Goal: Check status: Check status

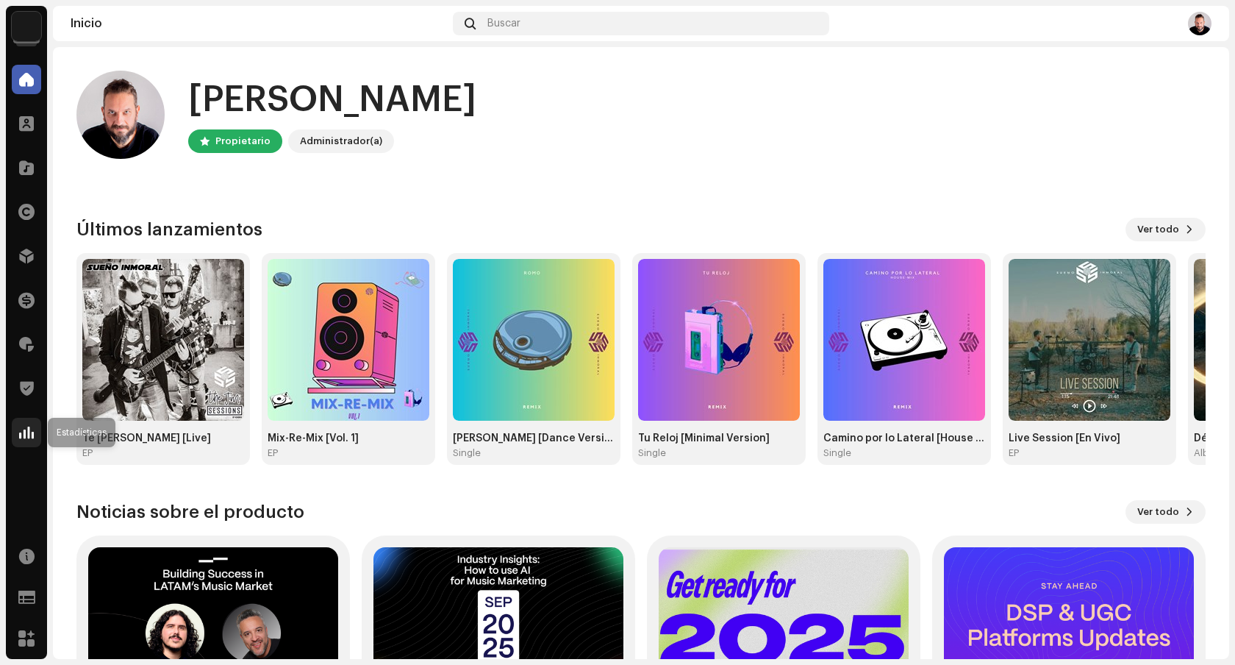
click at [29, 431] on span at bounding box center [26, 433] width 15 height 12
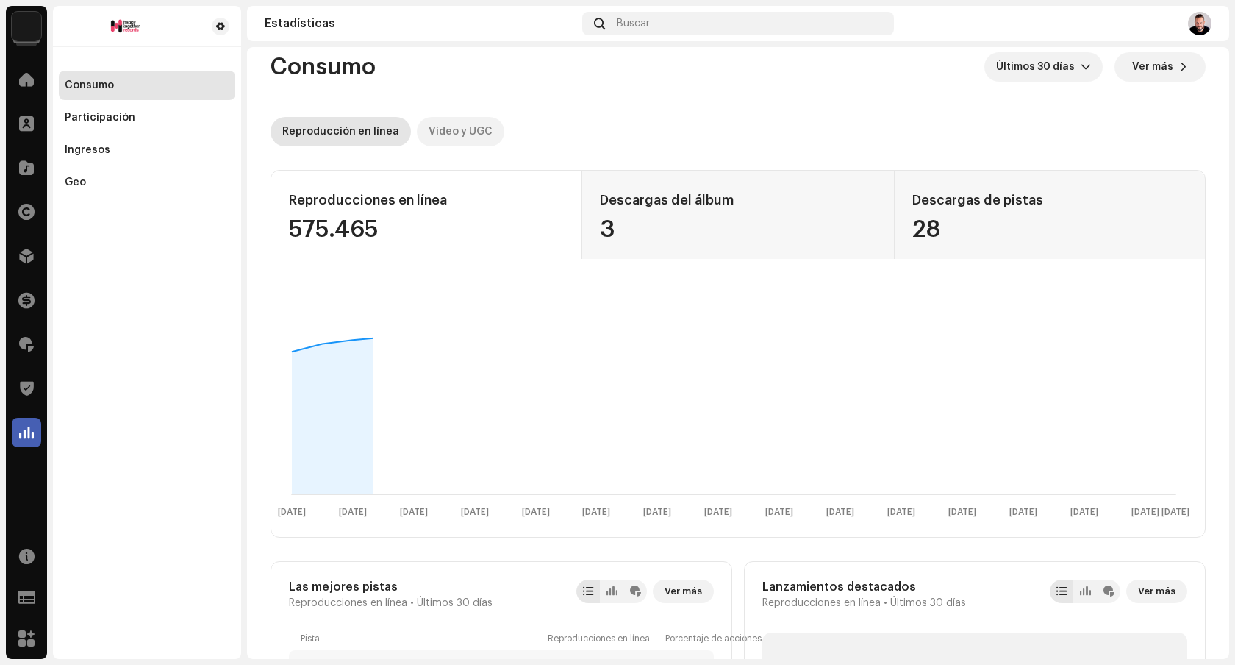
scroll to position [21, 0]
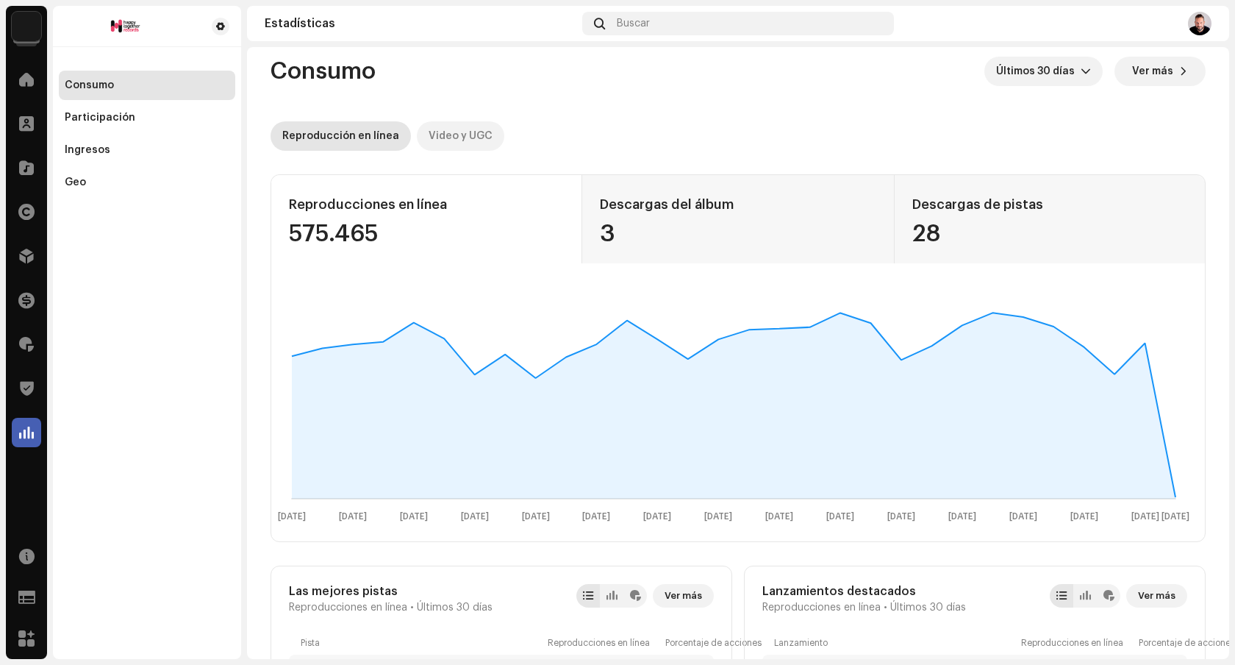
click at [463, 130] on div "Video y UGC" at bounding box center [461, 135] width 64 height 29
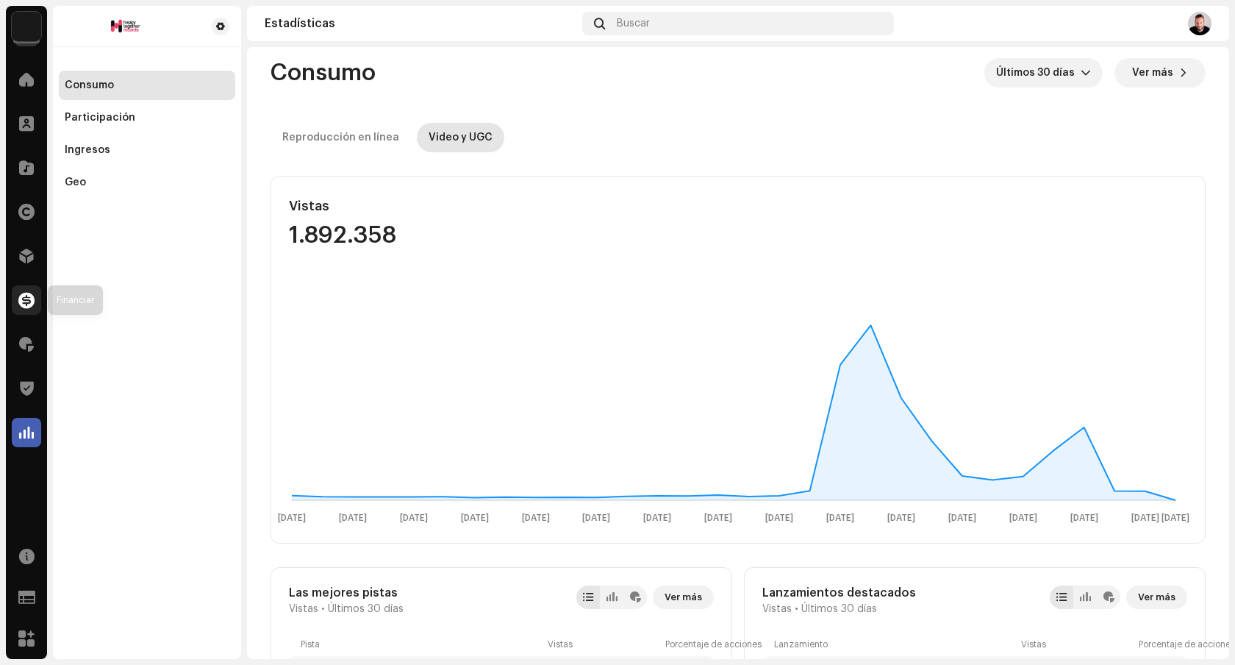
click at [23, 297] on span at bounding box center [26, 300] width 16 height 12
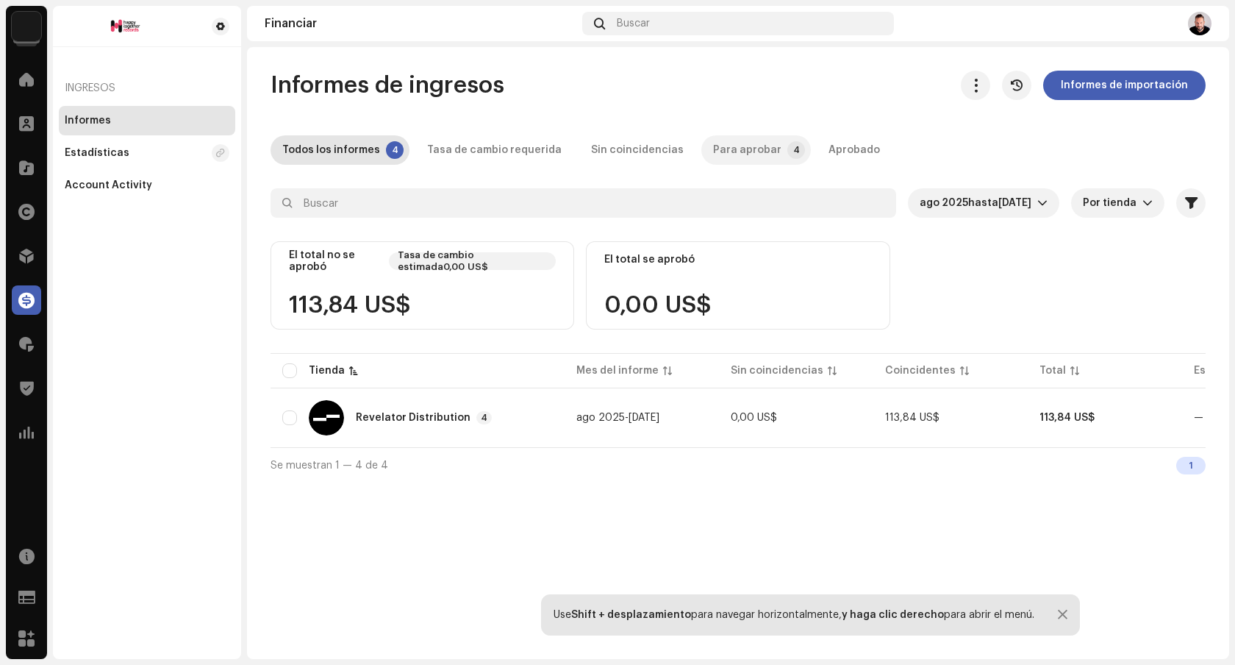
click at [741, 146] on div "Para aprobar" at bounding box center [747, 149] width 68 height 29
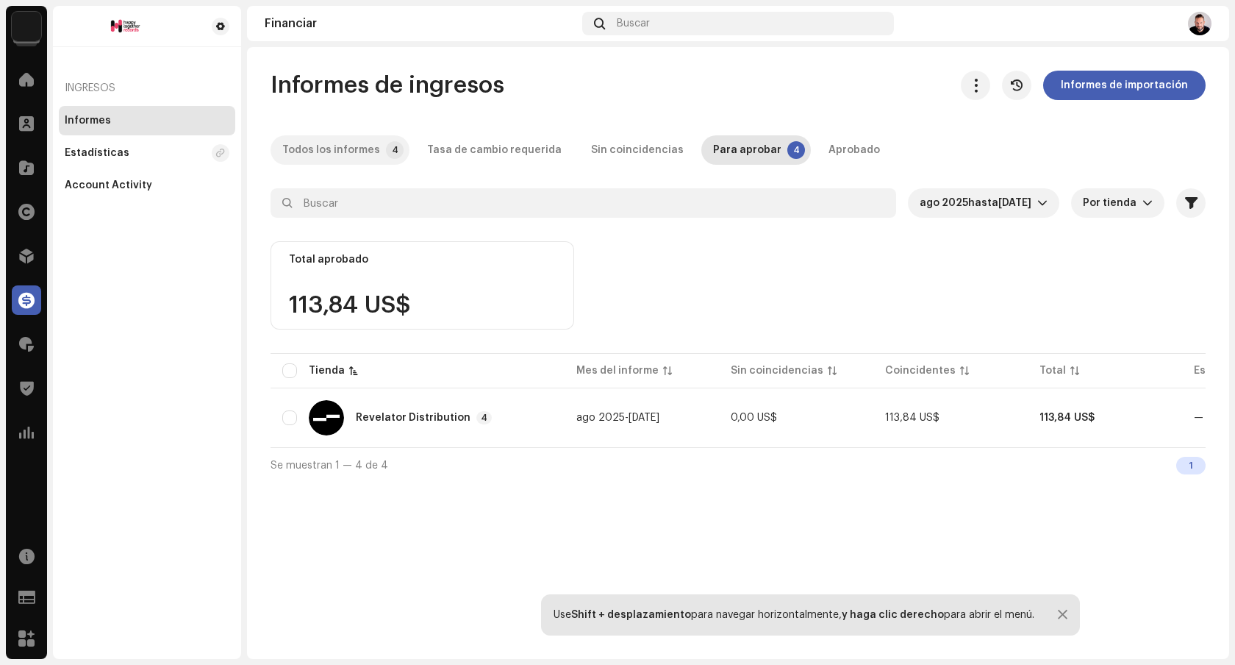
click at [338, 151] on div "Todos los informes" at bounding box center [331, 149] width 98 height 29
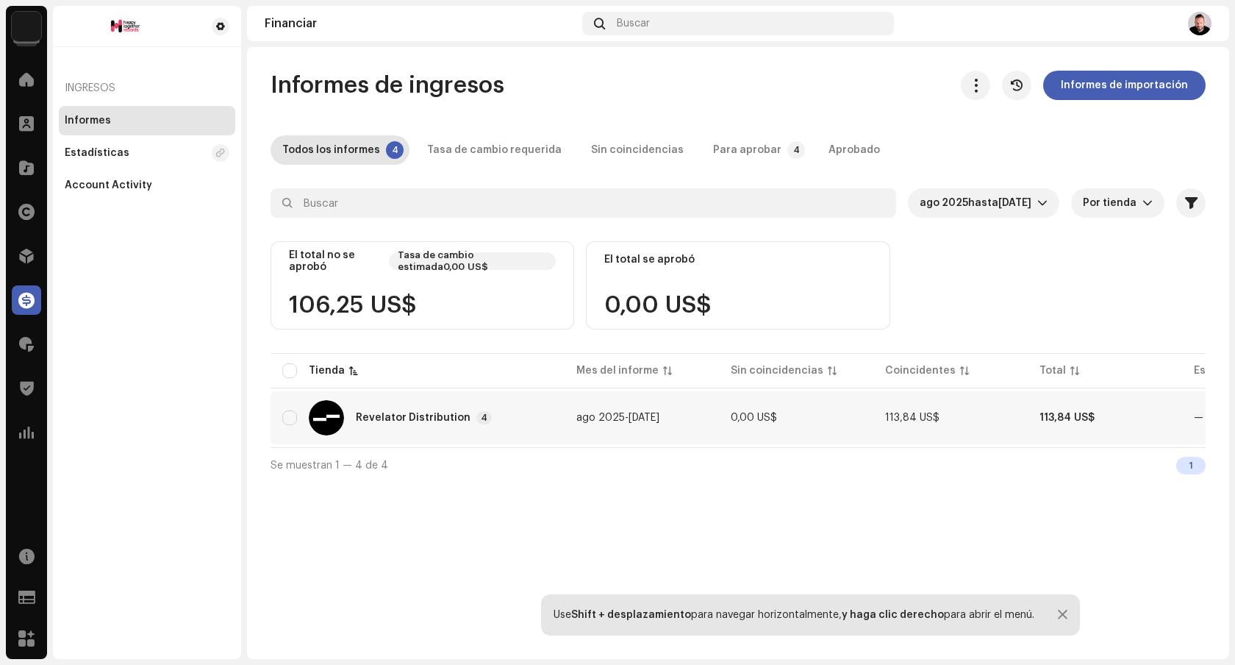
click at [398, 417] on div "Revelator Distribution" at bounding box center [413, 418] width 115 height 10
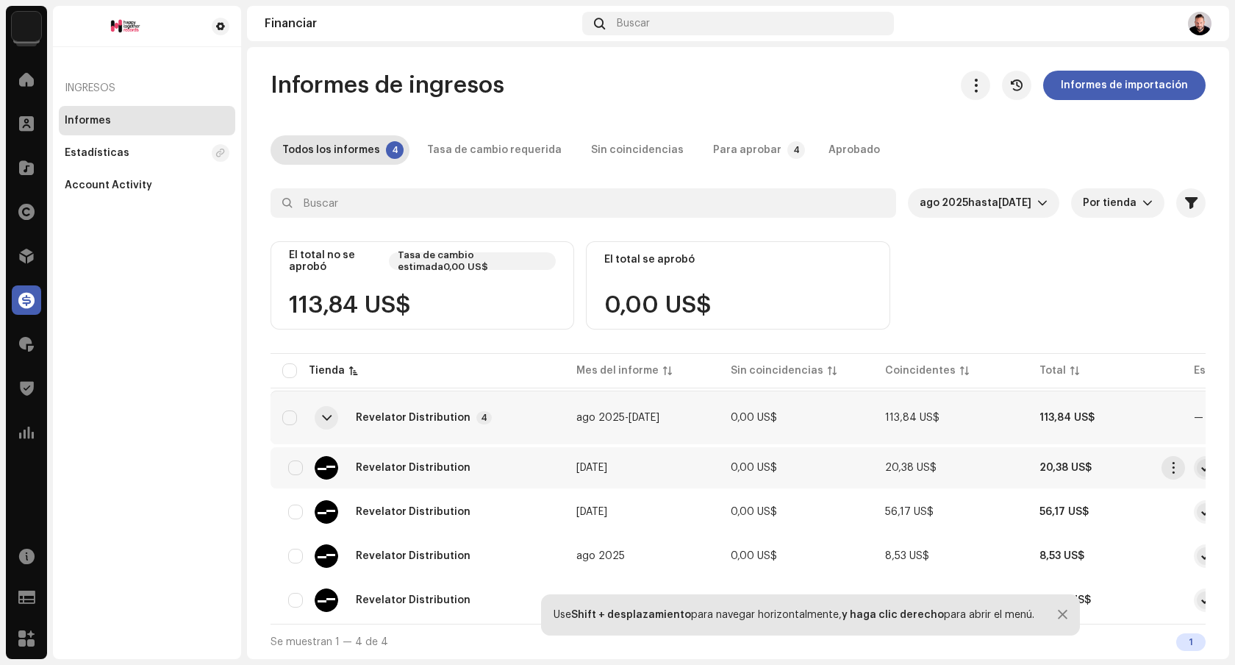
scroll to position [0, 7]
click at [652, 461] on td "[DATE]" at bounding box center [635, 467] width 154 height 41
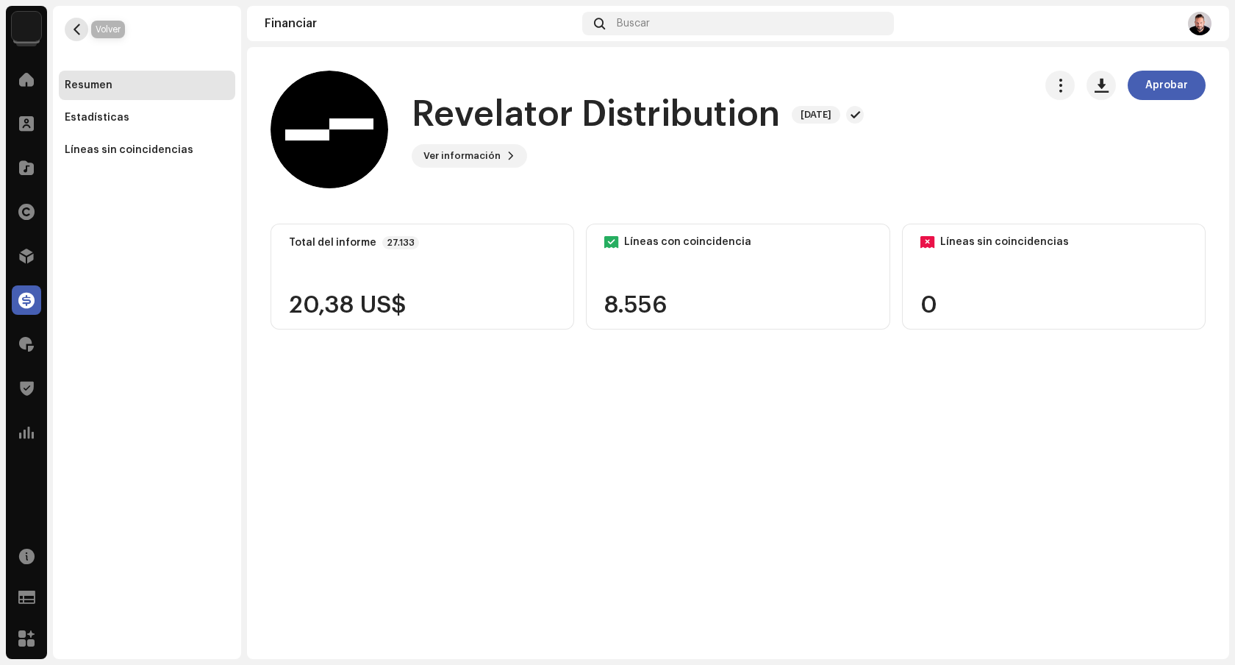
click at [82, 26] on button "button" at bounding box center [77, 30] width 24 height 24
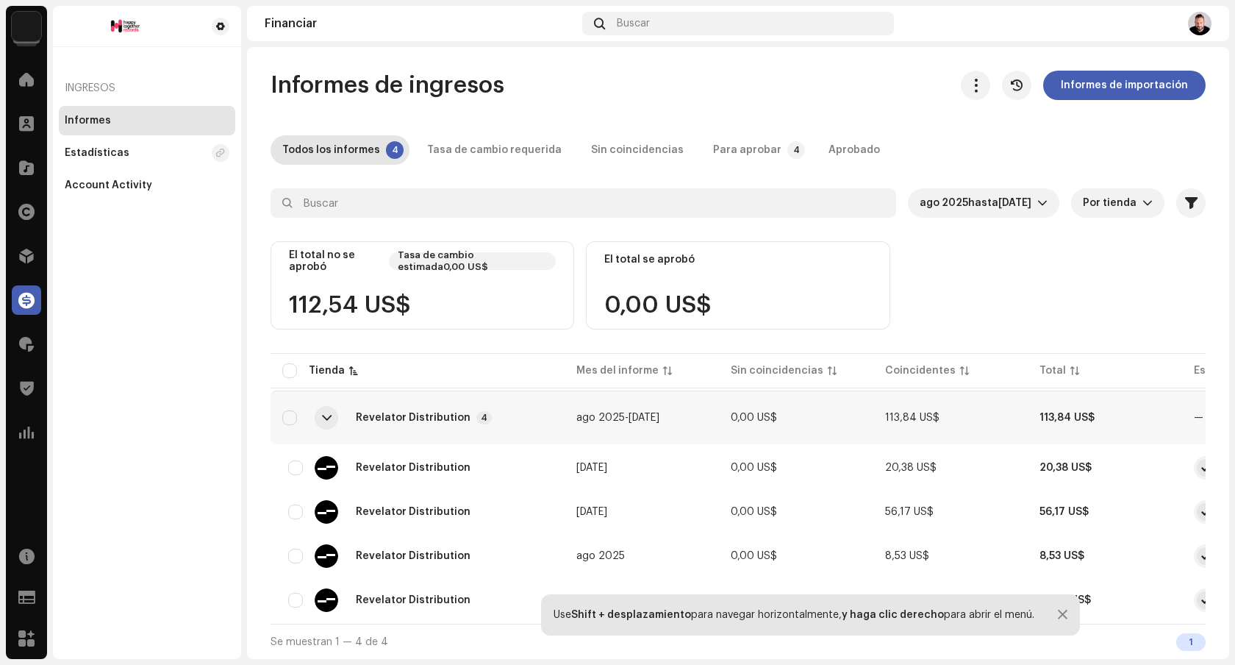
scroll to position [6, 0]
